Goal: Check status: Check status

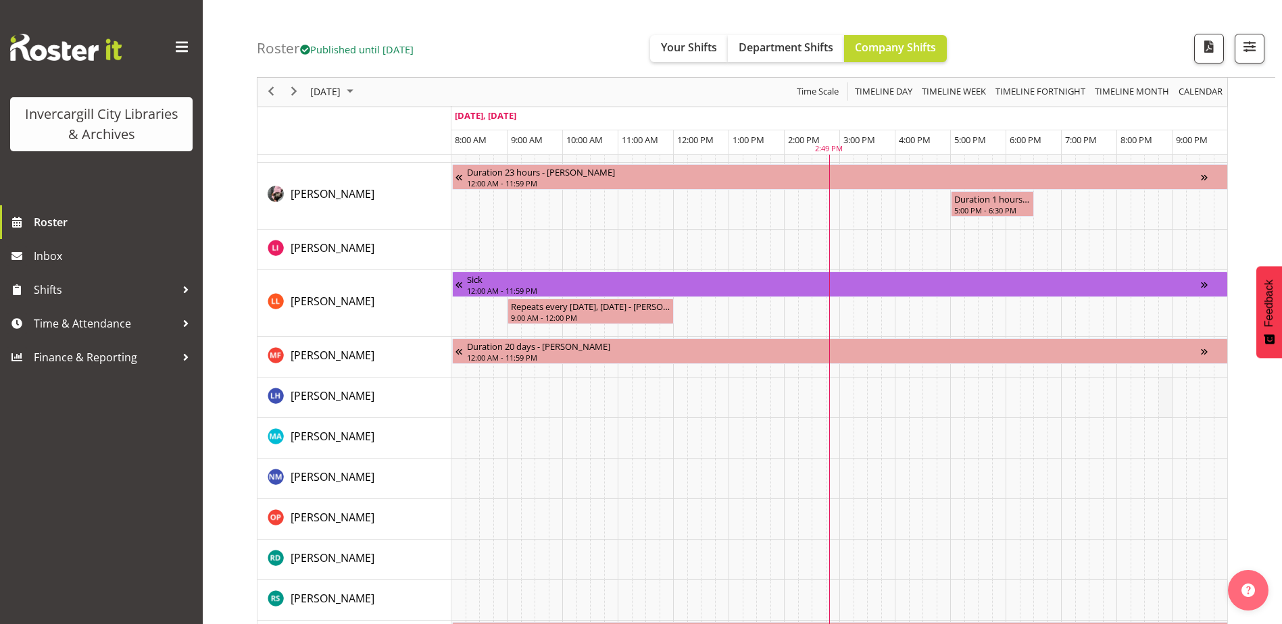
scroll to position [1351, 0]
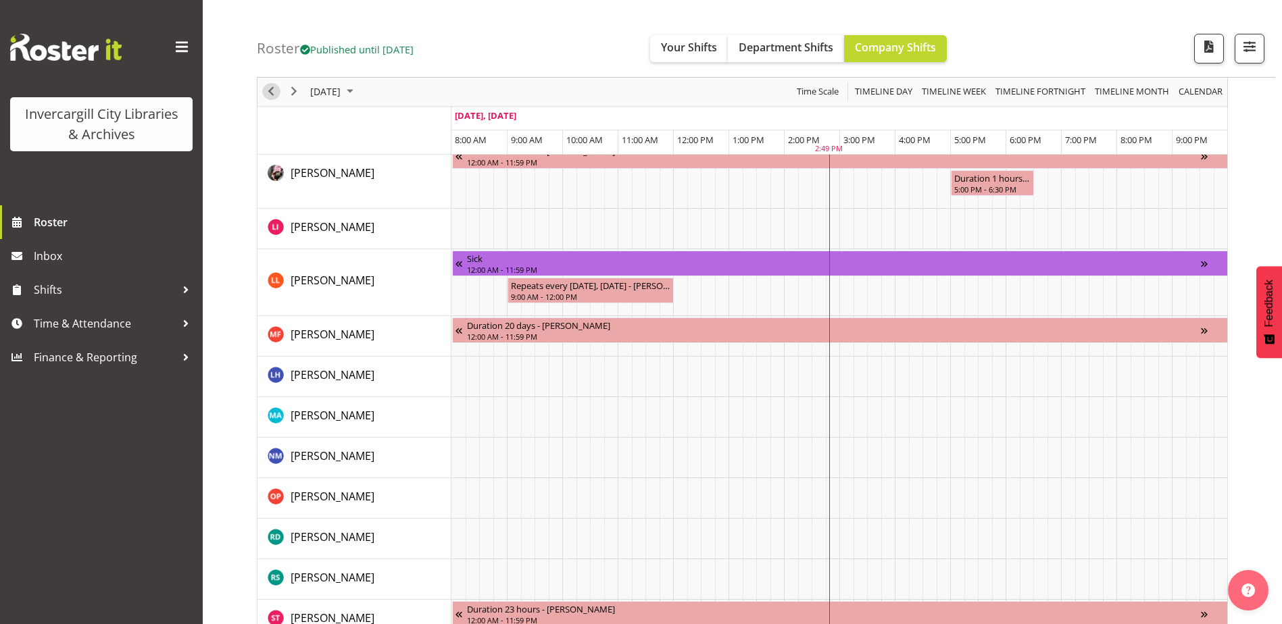
click at [272, 91] on span "Previous" at bounding box center [271, 92] width 16 height 17
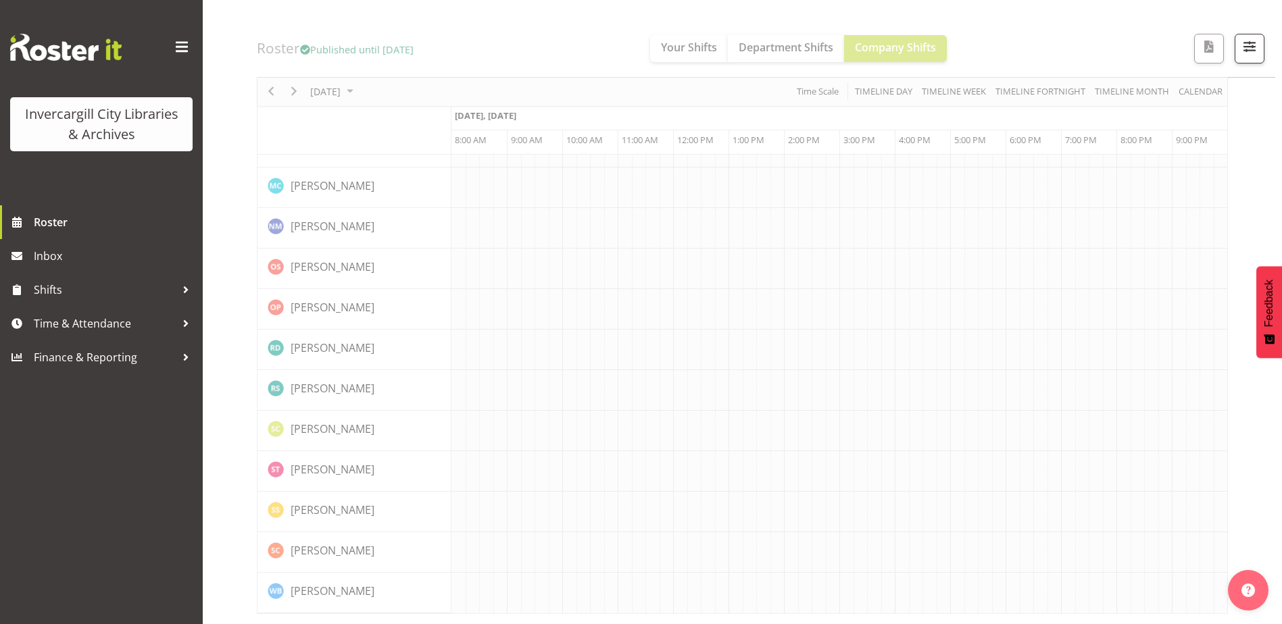
scroll to position [1182, 0]
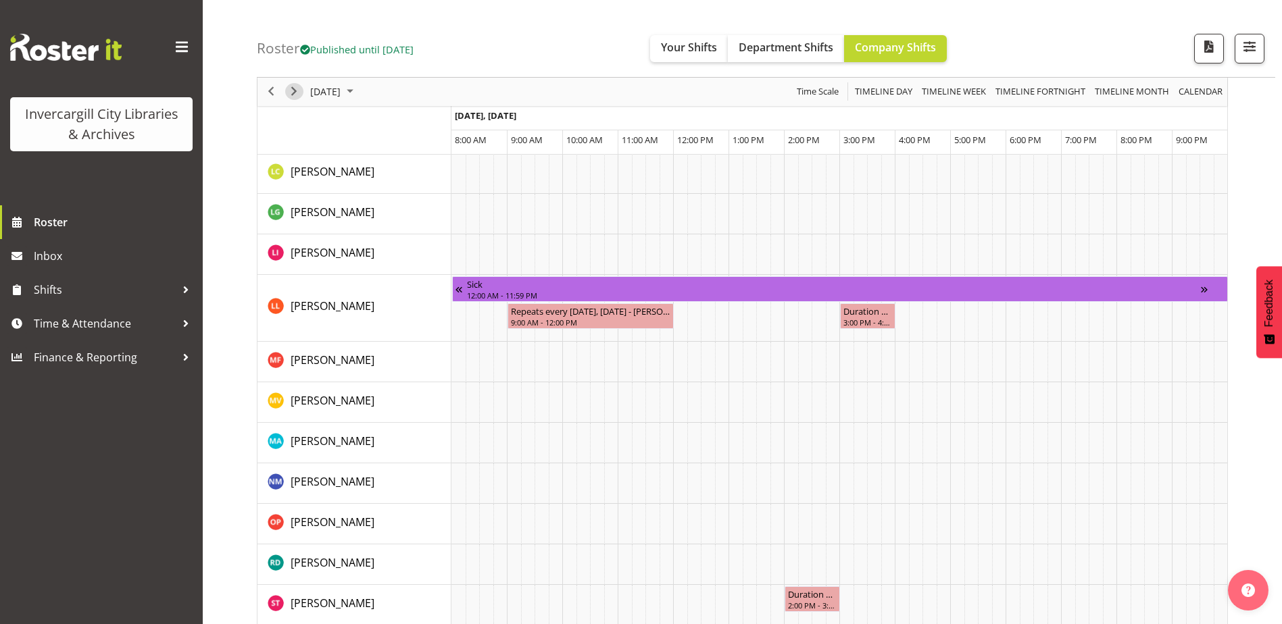
click at [295, 92] on span "Next" at bounding box center [294, 92] width 16 height 17
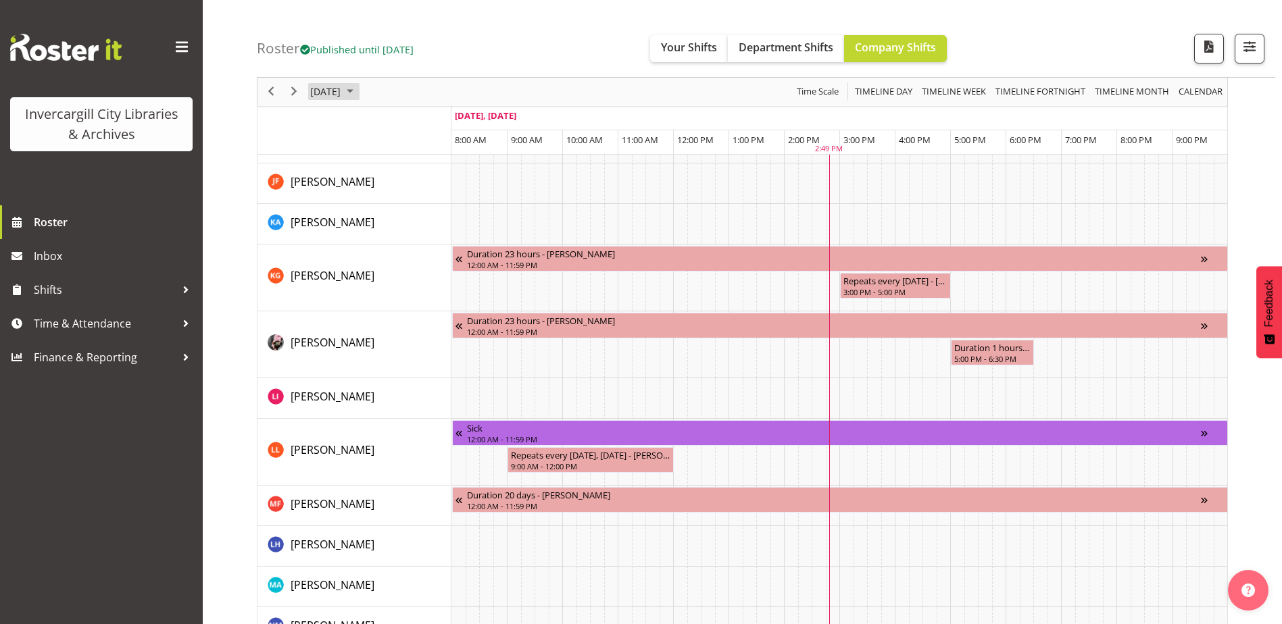
click at [358, 94] on span "October 2025" at bounding box center [350, 92] width 16 height 17
click at [345, 222] on span "13" at bounding box center [346, 218] width 20 height 20
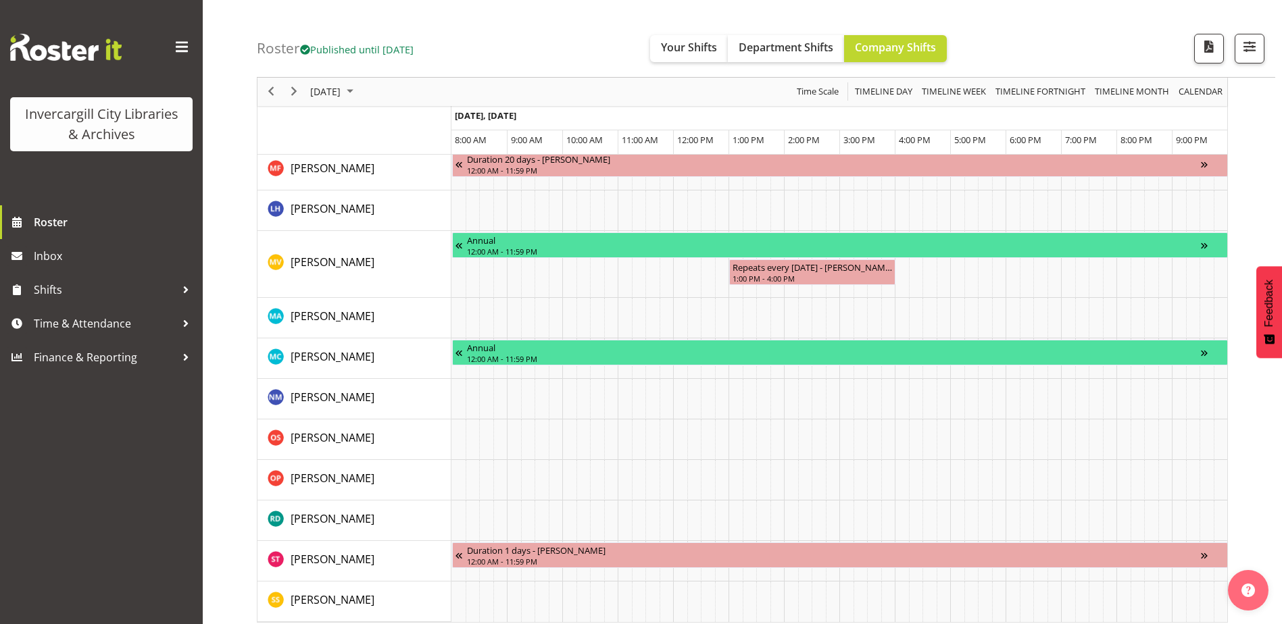
scroll to position [1271, 0]
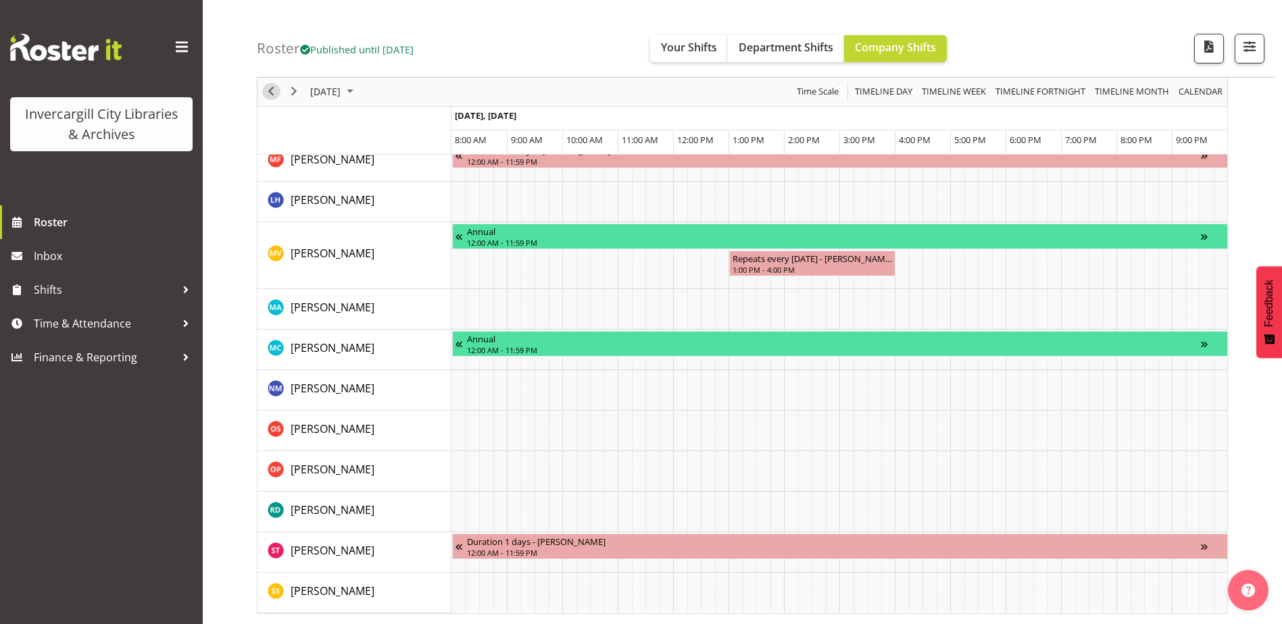
click at [269, 90] on span "Previous" at bounding box center [271, 92] width 16 height 17
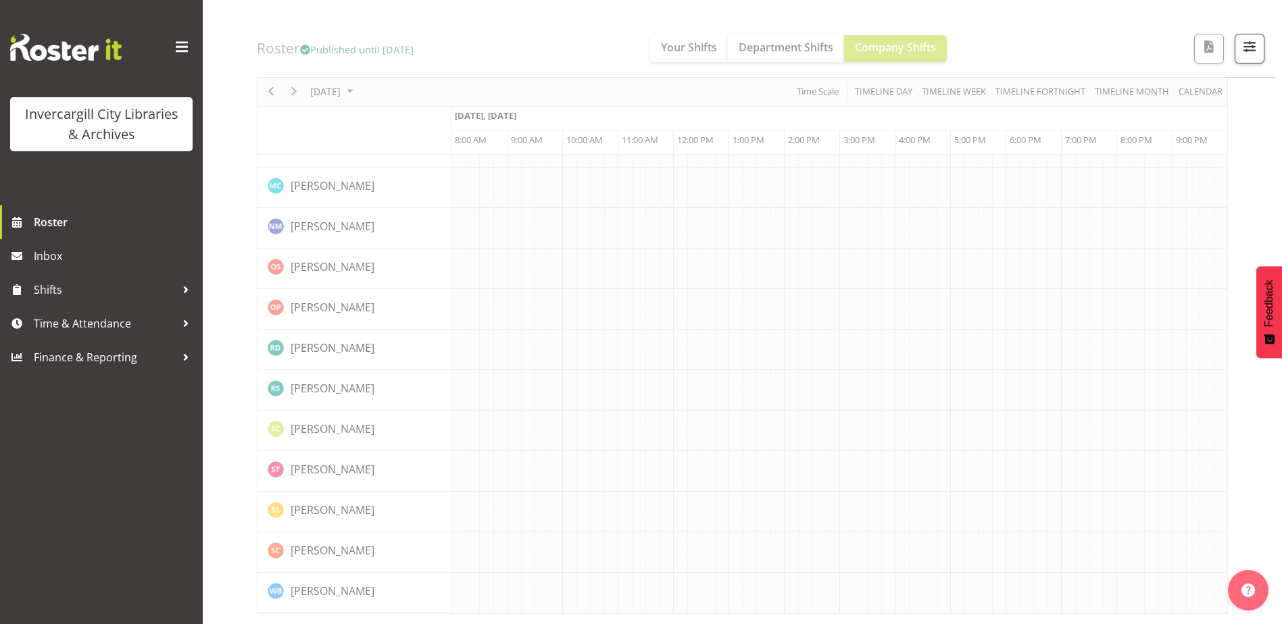
scroll to position [1182, 0]
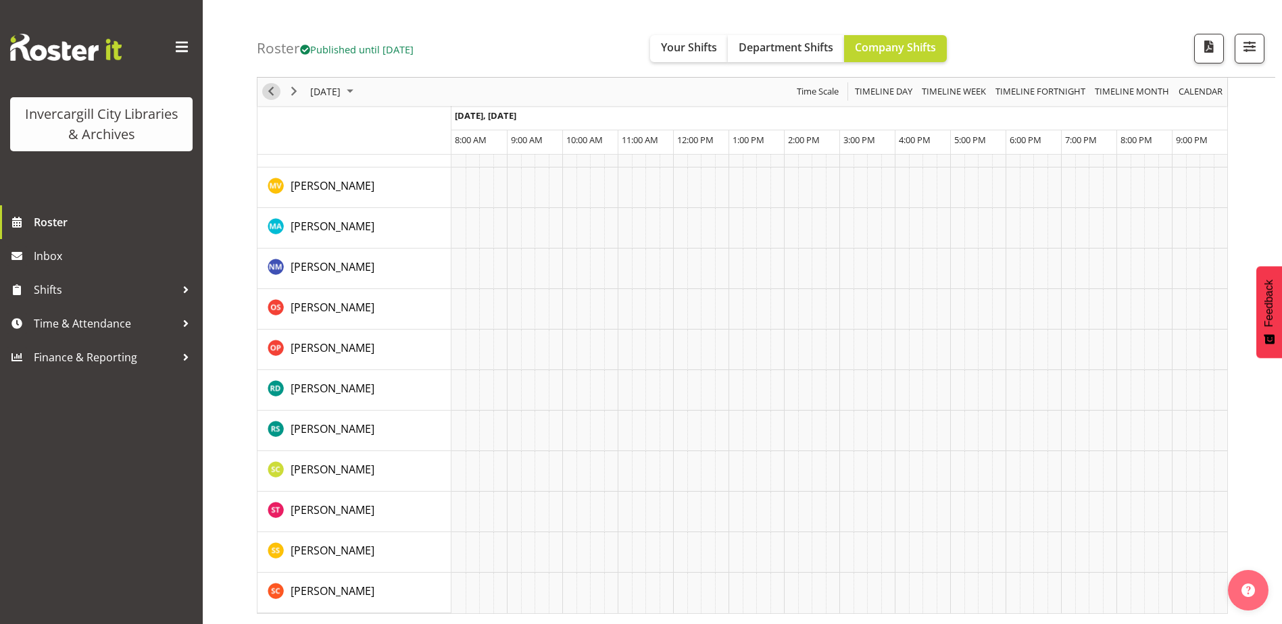
click at [270, 90] on span "Previous" at bounding box center [271, 92] width 16 height 17
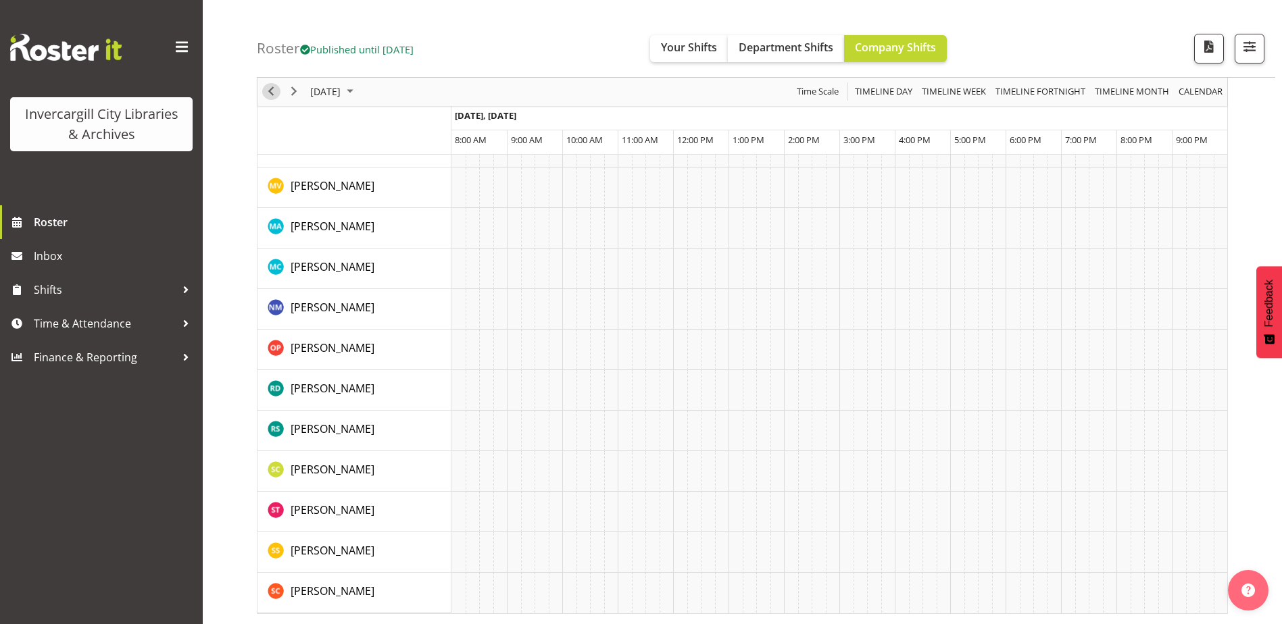
click at [270, 90] on span "Previous" at bounding box center [271, 92] width 16 height 17
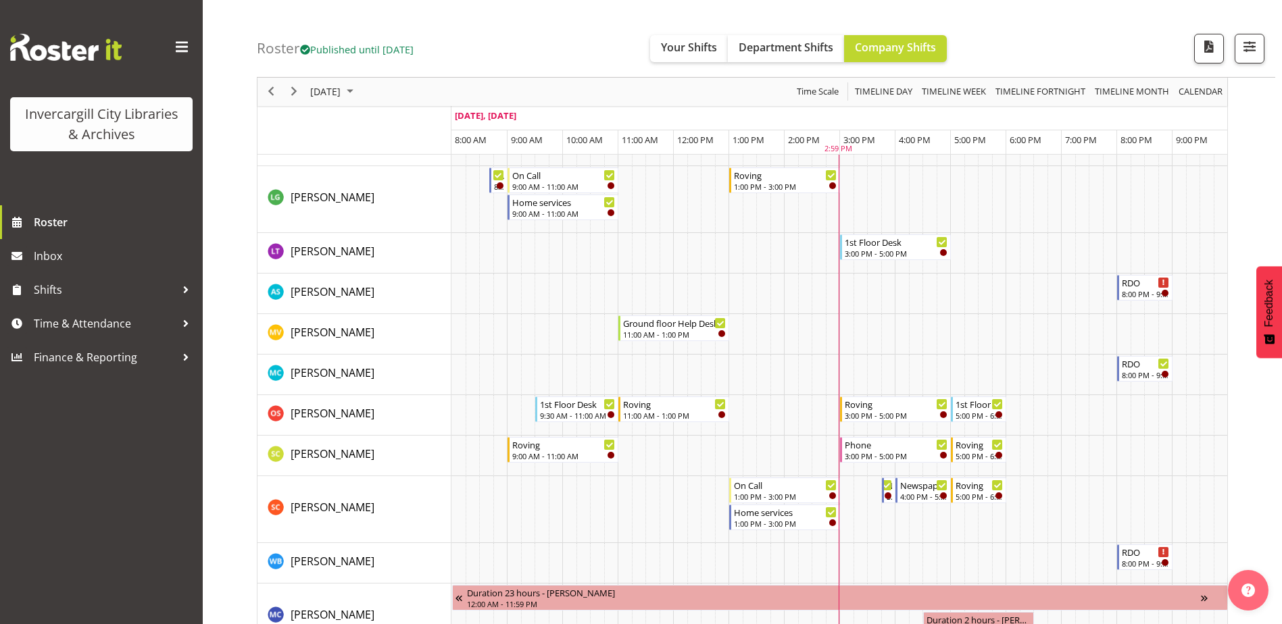
scroll to position [438, 0]
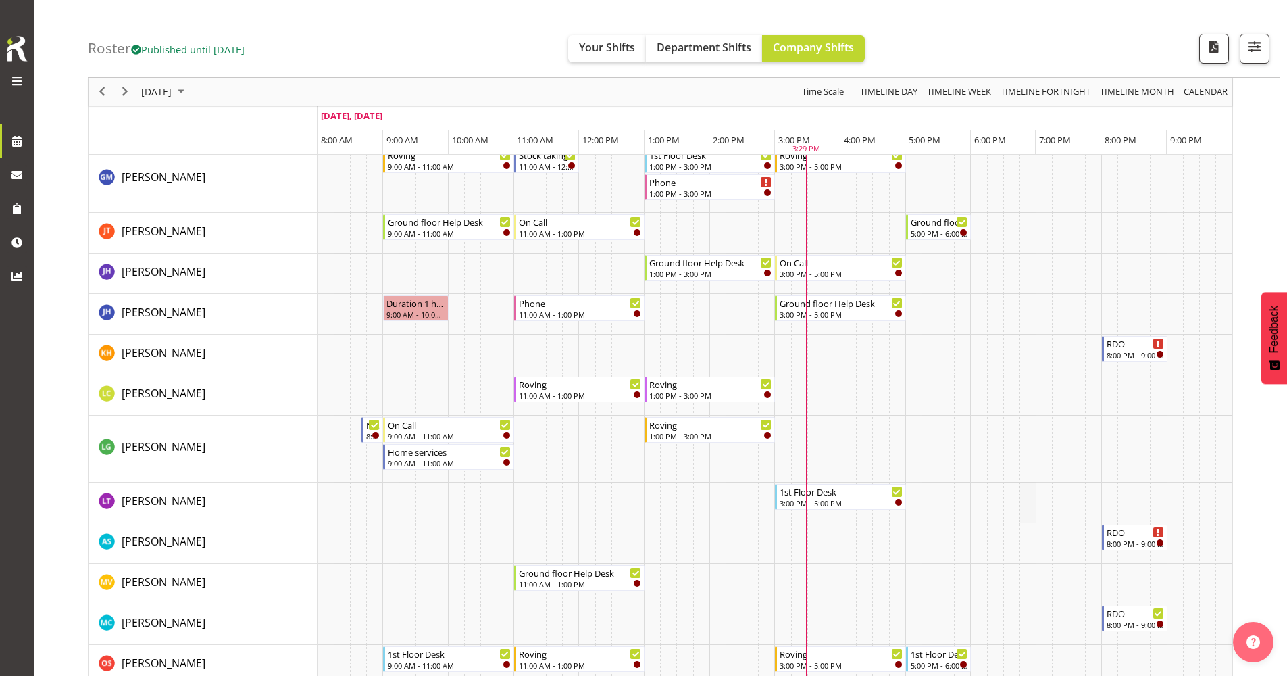
scroll to position [135, 0]
